Goal: Task Accomplishment & Management: Use online tool/utility

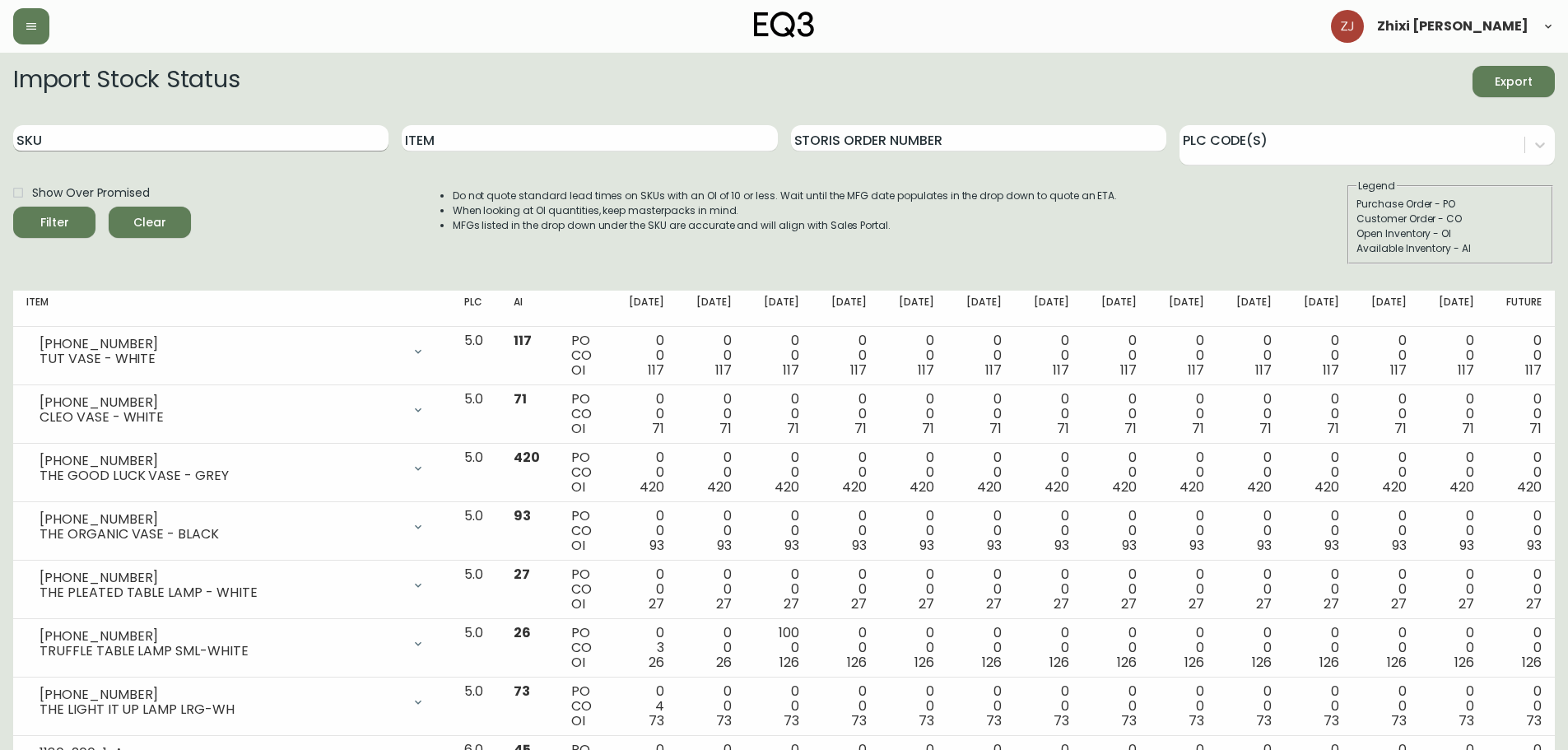
click at [97, 134] on input "SKU" at bounding box center [200, 139] width 376 height 26
click at [13, 207] on button "Filter" at bounding box center [54, 222] width 82 height 31
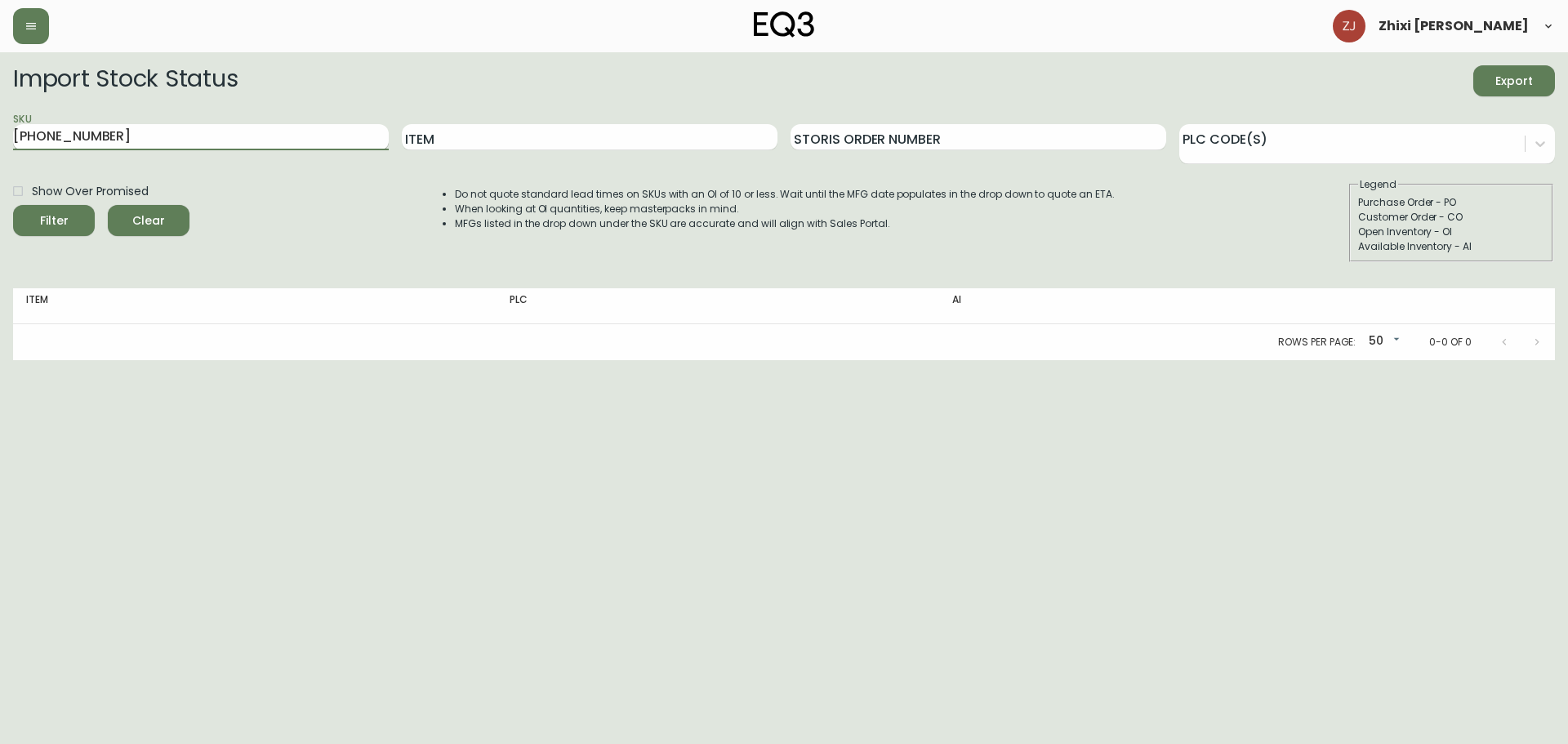
click at [74, 134] on input "7020-616-13" at bounding box center [201, 138] width 375 height 26
type input "7020-615-13"
click at [13, 205] on button "Filter" at bounding box center [54, 221] width 81 height 31
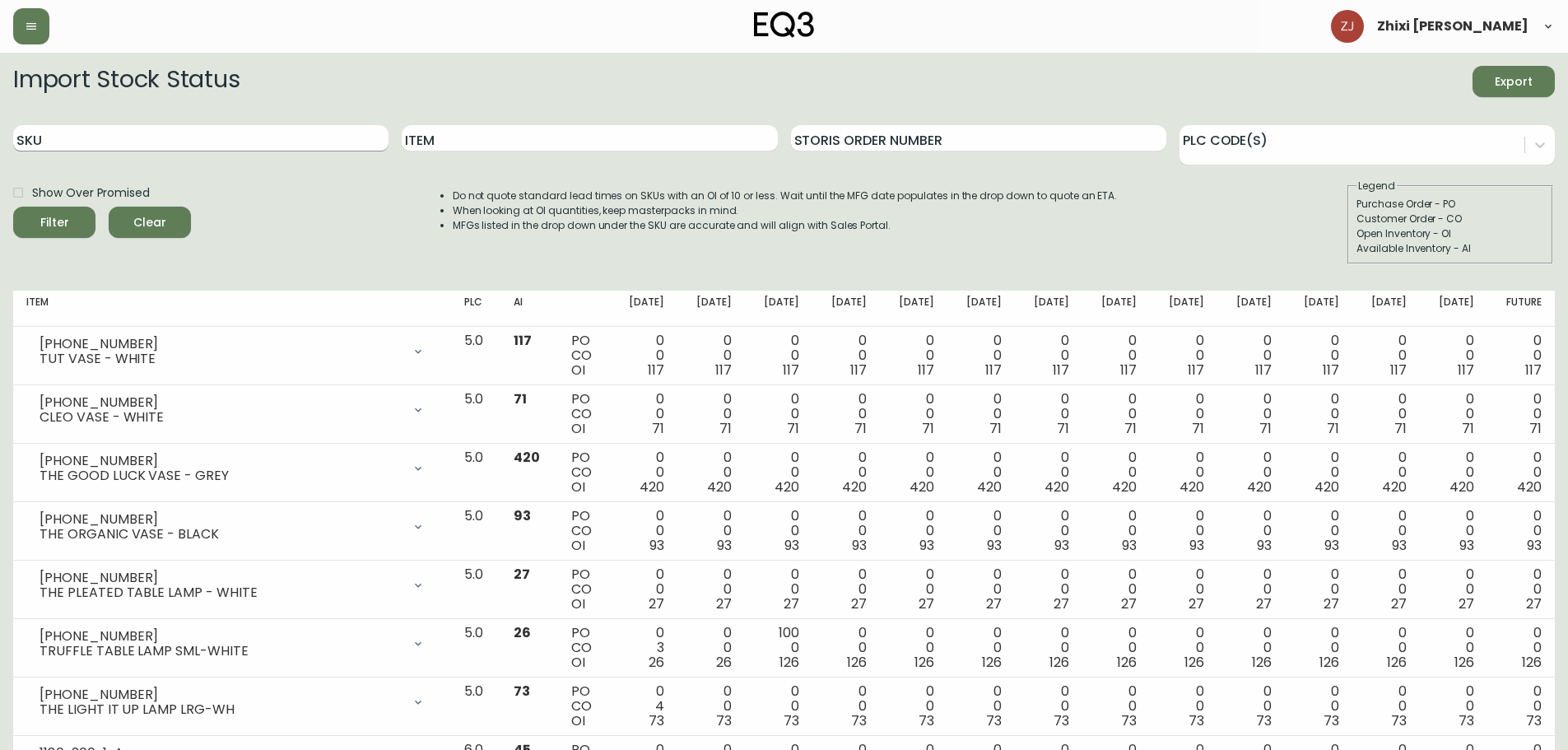
click at [200, 136] on input "SKU" at bounding box center [200, 139] width 376 height 26
click at [13, 207] on button "Filter" at bounding box center [54, 222] width 82 height 31
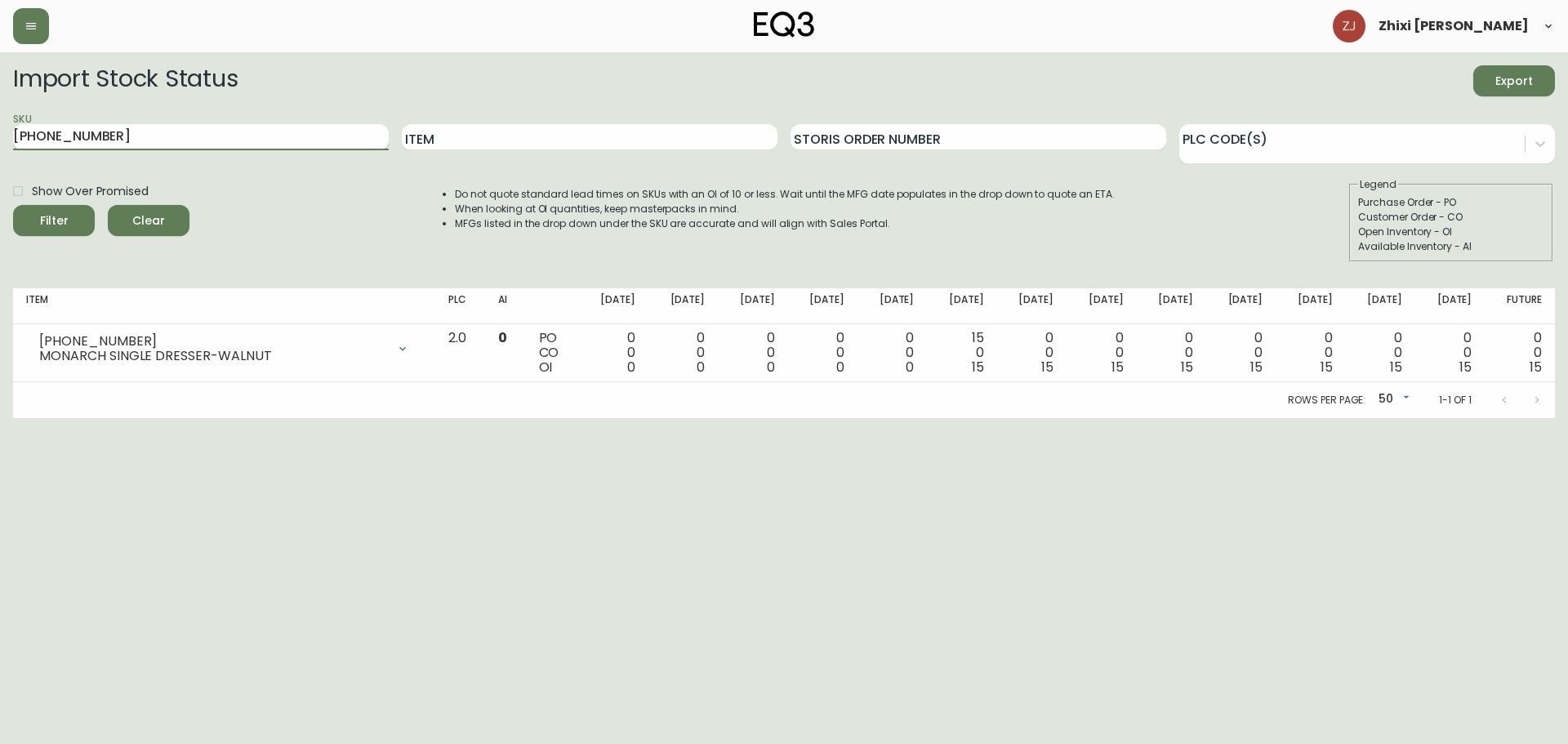
click at [29, 131] on input "[PHONE_NUMBER]" at bounding box center [201, 138] width 375 height 26
click at [13, 205] on button "Filter" at bounding box center [54, 221] width 81 height 31
click at [55, 137] on input "[PHONE_NUMBER]" at bounding box center [201, 138] width 375 height 26
click at [13, 205] on button "Filter" at bounding box center [54, 221] width 81 height 31
type input "[PHONE_NUMBER]"
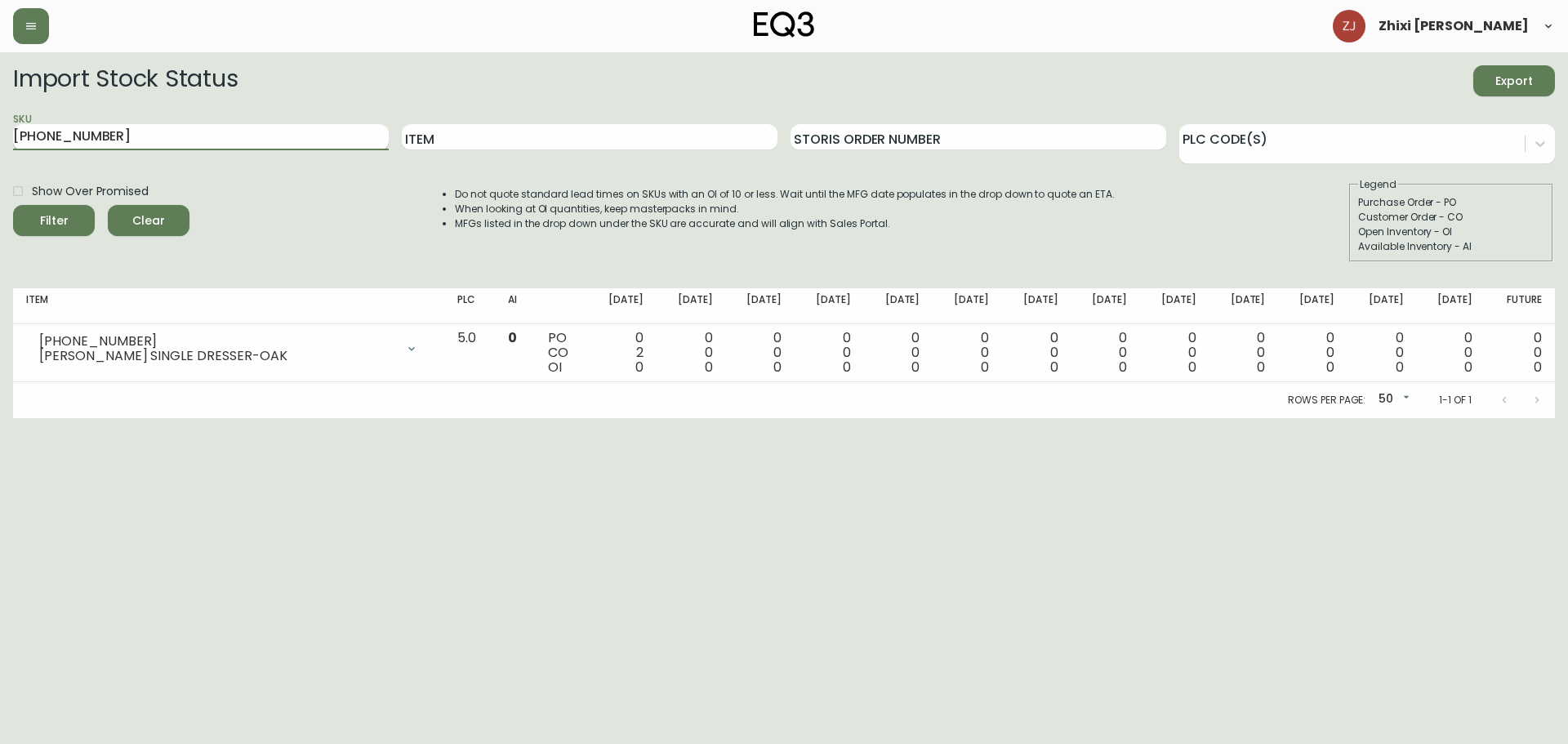
click at [13, 205] on button "Filter" at bounding box center [54, 221] width 81 height 31
